Goal: Transaction & Acquisition: Book appointment/travel/reservation

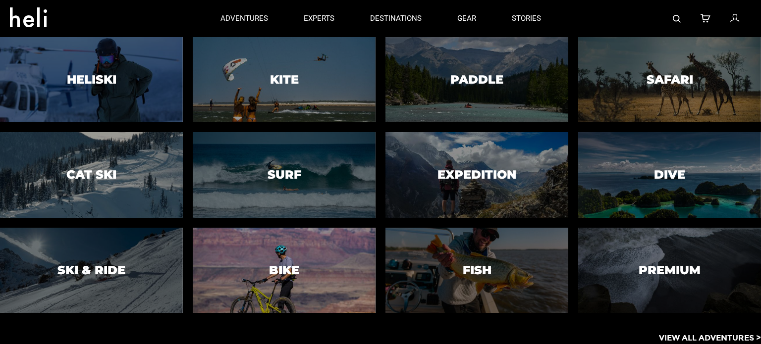
click at [285, 267] on h3 "Bike" at bounding box center [284, 270] width 30 height 13
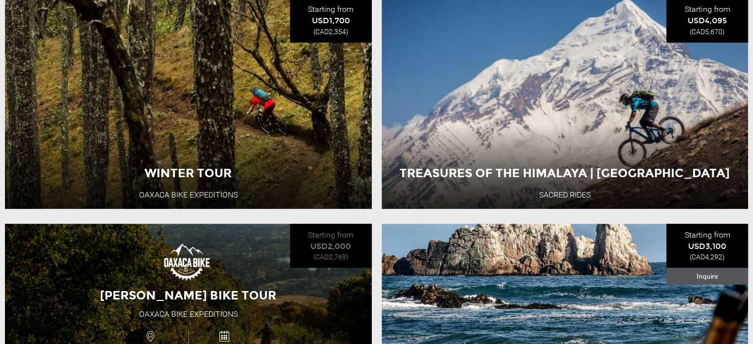
scroll to position [396, 0]
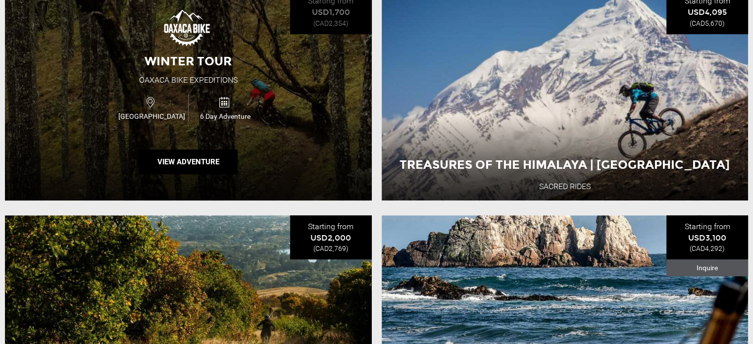
click at [277, 152] on div "Winter Tour Oaxaca Bike Expeditions [GEOGRAPHIC_DATA] 6 Day Adventure View Adve…" at bounding box center [188, 95] width 367 height 211
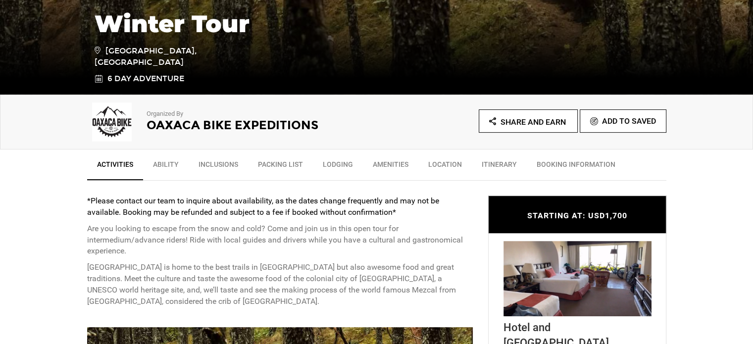
scroll to position [396, 0]
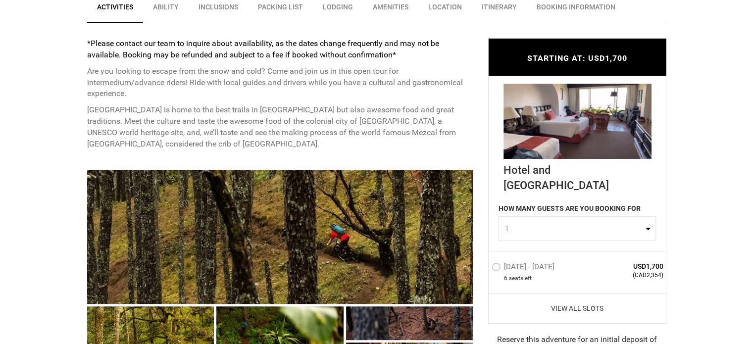
click at [576, 303] on link "View All Slots" at bounding box center [578, 308] width 172 height 10
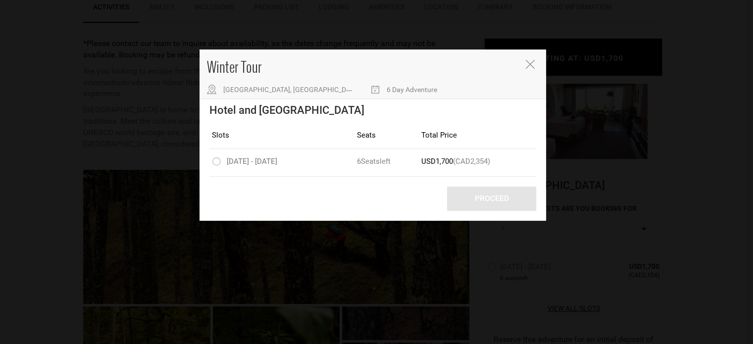
click at [530, 68] on icon "Close" at bounding box center [530, 64] width 9 height 9
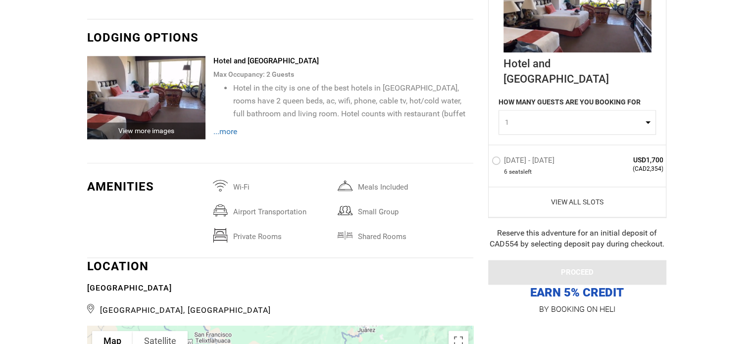
scroll to position [1536, 0]
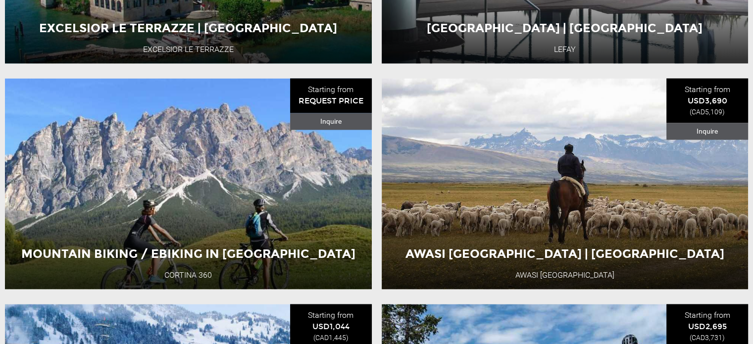
scroll to position [1684, 0]
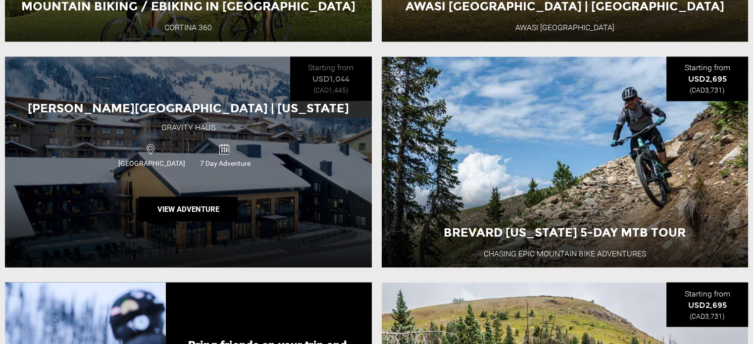
click at [255, 245] on div "[PERSON_NAME][GEOGRAPHIC_DATA] | [US_STATE] Gravity Haus [GEOGRAPHIC_DATA] 7 Da…" at bounding box center [188, 161] width 367 height 211
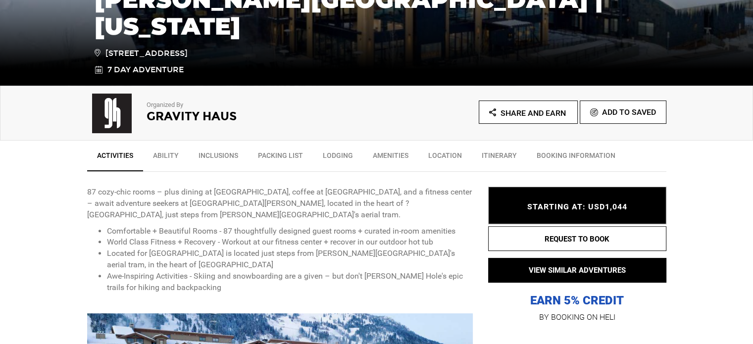
scroll to position [297, 0]
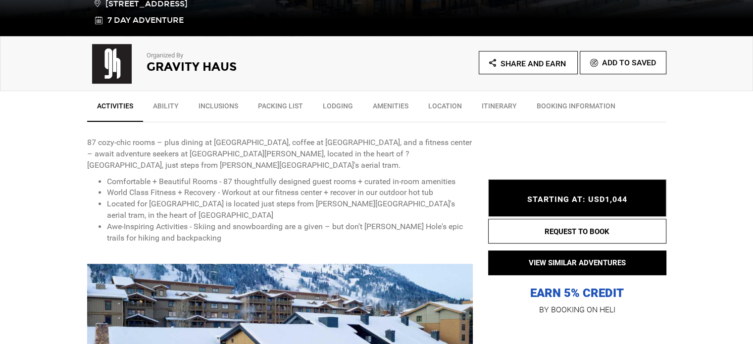
click at [162, 103] on link "Ability" at bounding box center [166, 108] width 46 height 25
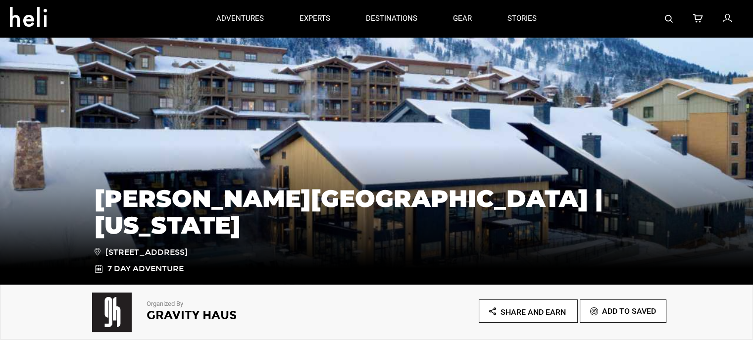
scroll to position [0, 0]
